Goal: Task Accomplishment & Management: Manage account settings

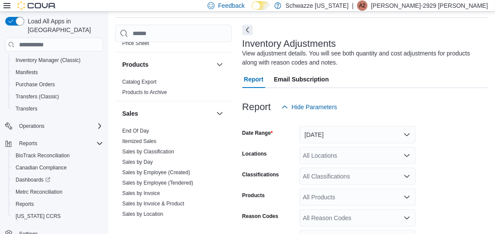
scroll to position [547, 0]
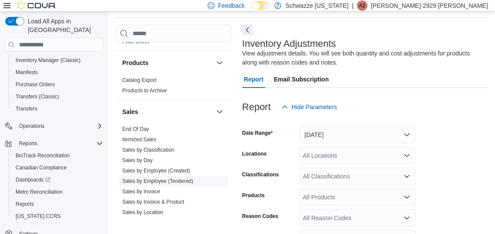
click at [180, 179] on link "Sales by Employee (Tendered)" at bounding box center [157, 181] width 71 height 6
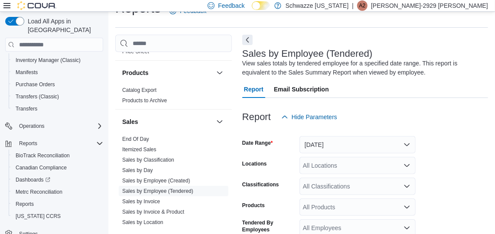
scroll to position [29, 0]
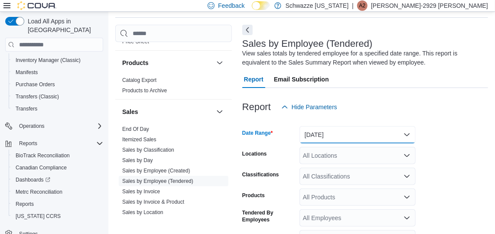
click at [372, 134] on button "[DATE]" at bounding box center [358, 134] width 116 height 17
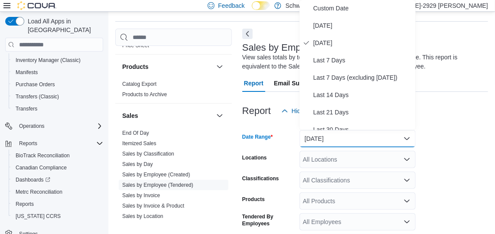
scroll to position [0, 0]
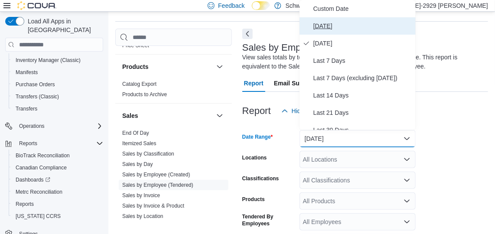
click at [325, 28] on span "[DATE]" at bounding box center [363, 26] width 99 height 10
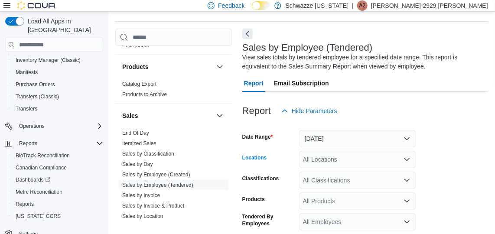
click at [330, 159] on div "All Locations" at bounding box center [358, 159] width 116 height 17
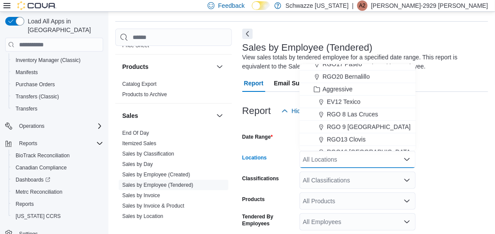
scroll to position [396, 0]
click at [348, 98] on span "EV12 Texico" at bounding box center [344, 101] width 34 height 9
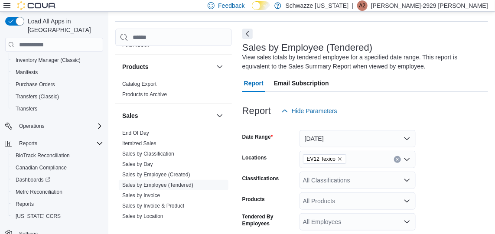
click at [467, 144] on form "Date Range [DATE] Locations EV12 Texico Classifications All Classifications Pro…" at bounding box center [365, 219] width 246 height 198
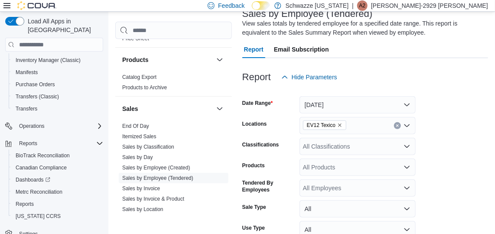
scroll to position [125, 0]
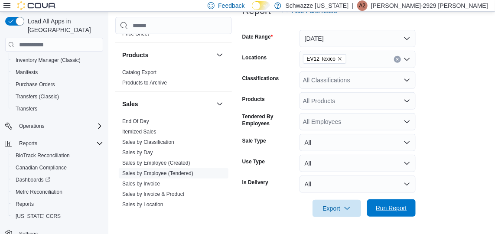
click at [391, 209] on span "Run Report" at bounding box center [391, 208] width 31 height 9
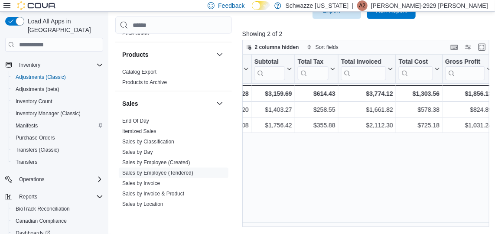
scroll to position [69, 0]
click at [66, 171] on div "Operations" at bounding box center [54, 179] width 98 height 16
click at [64, 174] on div "Operations" at bounding box center [60, 179] width 88 height 10
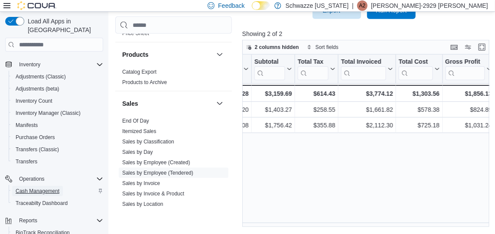
click at [49, 188] on span "Cash Management" at bounding box center [38, 191] width 44 height 7
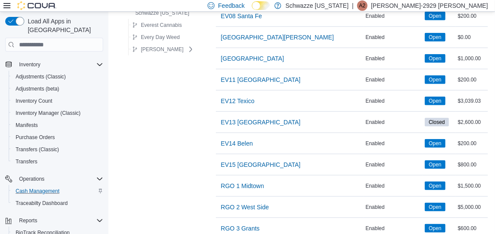
scroll to position [270, 0]
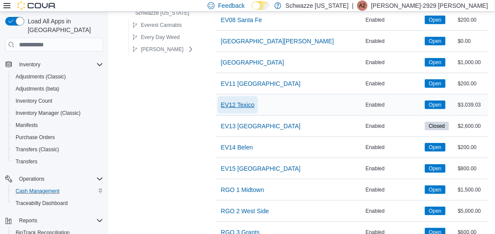
click at [243, 101] on span "EV12 Texico" at bounding box center [238, 105] width 34 height 9
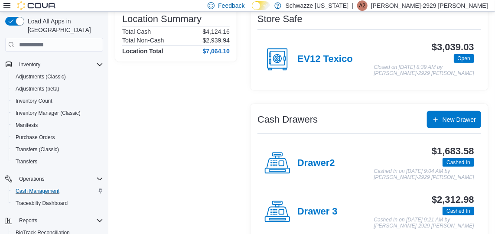
scroll to position [77, 0]
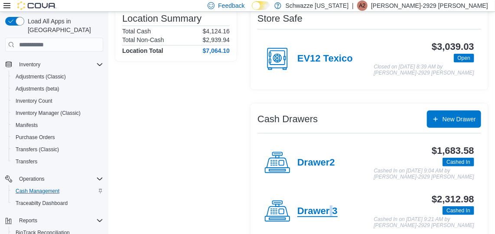
drag, startPoint x: 333, startPoint y: 224, endPoint x: 327, endPoint y: 208, distance: 16.9
click at [327, 208] on div "Drawer 3 $2,312.98 Cashed In Cashed In on [DATE] 9:21 AM by [PERSON_NAME]-2929 …" at bounding box center [370, 211] width 224 height 48
click at [327, 208] on h4 "Drawer 3" at bounding box center [317, 211] width 40 height 11
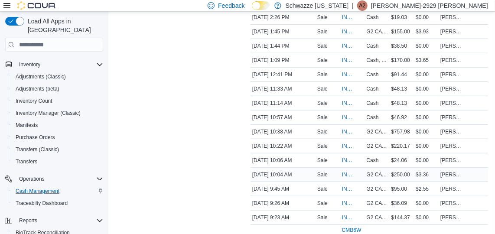
scroll to position [223, 0]
click at [348, 174] on span "INB6W5-3604252" at bounding box center [348, 173] width 13 height 7
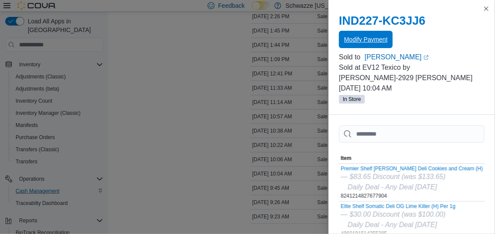
click at [369, 39] on span "Modify Payment" at bounding box center [365, 39] width 43 height 9
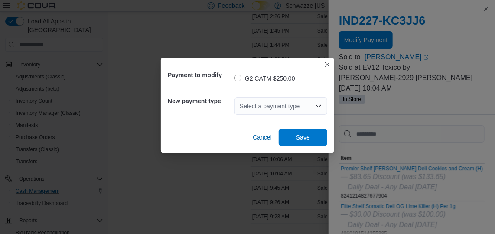
click at [257, 111] on div "Select a payment type" at bounding box center [281, 106] width 93 height 17
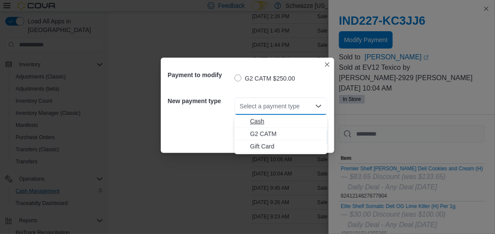
click at [255, 119] on span "Cash" at bounding box center [286, 121] width 72 height 9
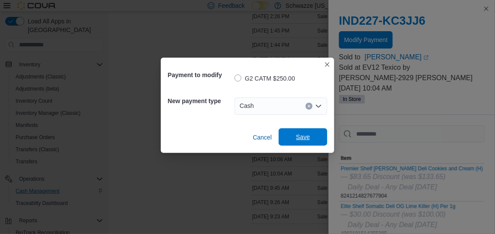
click at [304, 139] on span "Save" at bounding box center [303, 137] width 14 height 9
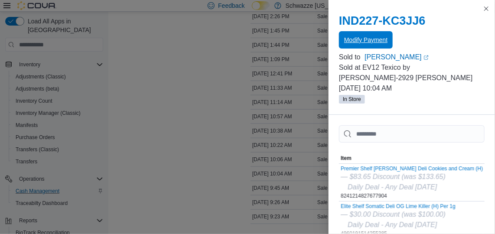
scroll to position [279, 0]
click at [486, 10] on button "Close this dialog" at bounding box center [486, 8] width 10 height 10
